Goal: Task Accomplishment & Management: Use online tool/utility

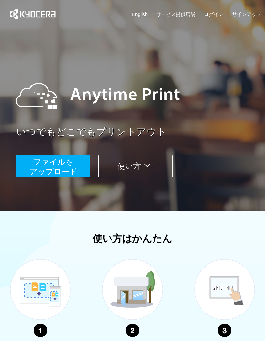
click at [73, 166] on button "ファイルを ​​アップロード" at bounding box center [53, 166] width 74 height 23
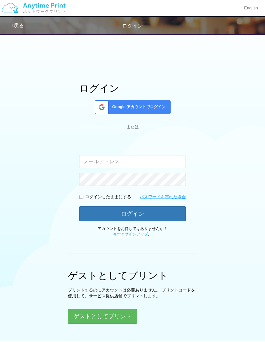
click at [124, 162] on input "email" at bounding box center [132, 161] width 107 height 13
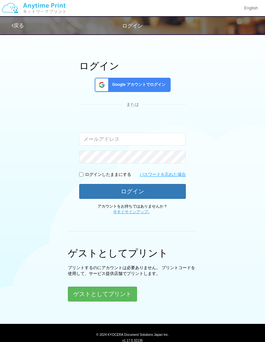
scroll to position [43, 0]
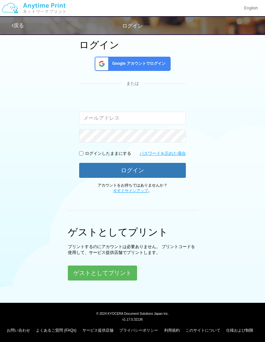
click at [125, 274] on button "ゲストとしてプリント" at bounding box center [102, 272] width 69 height 15
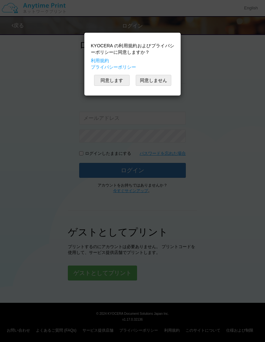
click at [117, 78] on button "同意します" at bounding box center [112, 80] width 36 height 11
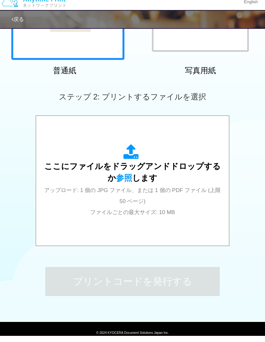
scroll to position [150, 0]
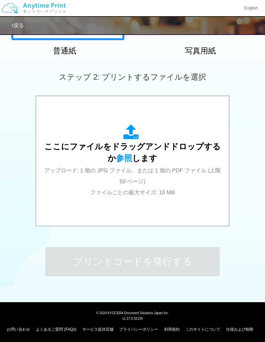
click at [130, 159] on span "ここにファイルをドラッグアンドドロップするか 参照 します" at bounding box center [132, 152] width 177 height 21
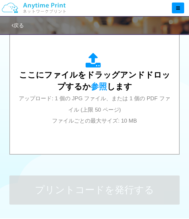
scroll to position [262, 0]
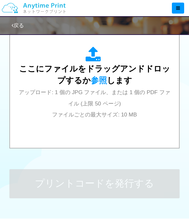
click at [101, 78] on span "参照" at bounding box center [99, 80] width 16 height 9
click at [94, 79] on span "参照" at bounding box center [99, 80] width 16 height 9
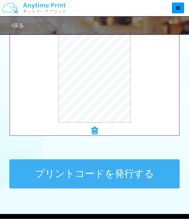
scroll to position [284, 0]
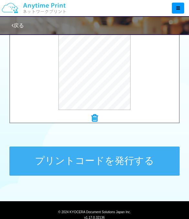
click at [114, 164] on button "プリントコードを発行する" at bounding box center [94, 161] width 171 height 29
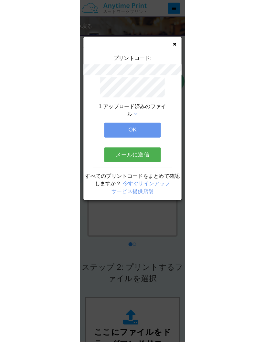
scroll to position [26, 0]
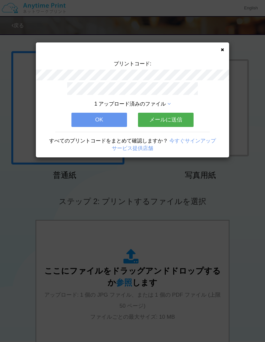
click at [222, 49] on icon at bounding box center [222, 50] width 3 height 4
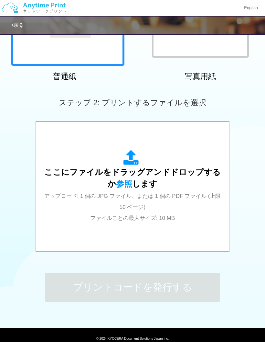
scroll to position [20, 0]
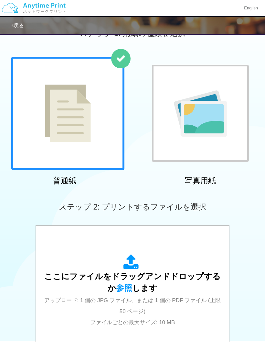
click at [102, 151] on div at bounding box center [67, 113] width 113 height 113
click at [105, 148] on div at bounding box center [67, 113] width 113 height 113
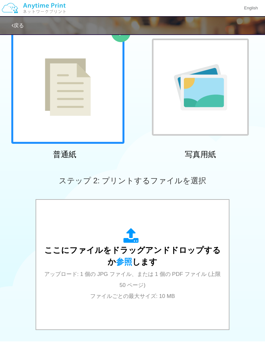
scroll to position [0, 0]
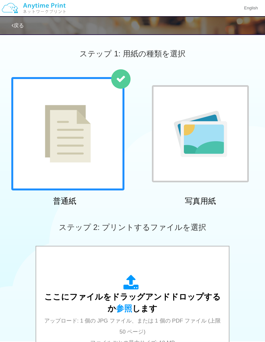
click at [107, 168] on div at bounding box center [67, 133] width 113 height 113
click at [172, 232] on div "ステップ 2: プリントするファイルを選択" at bounding box center [132, 227] width 265 height 37
click at [163, 261] on div "ここにファイルをドラッグアンドドロップするか 参照 します アップロード: 1 個の JPG ファイル、または 1 個の PDF ファイル (上限 50 ペー…" at bounding box center [133, 311] width 180 height 117
click at [131, 286] on icon at bounding box center [133, 283] width 18 height 16
click at [132, 285] on icon at bounding box center [133, 283] width 18 height 16
